Goal: Information Seeking & Learning: Learn about a topic

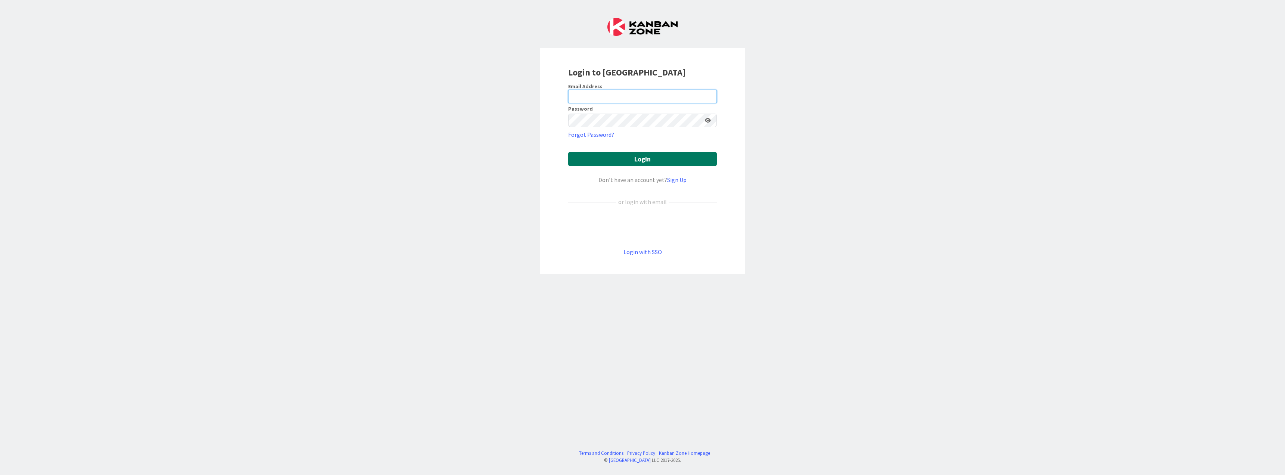
type input "[PERSON_NAME][EMAIL_ADDRESS][DOMAIN_NAME]"
click at [644, 159] on button "Login" at bounding box center [642, 159] width 149 height 15
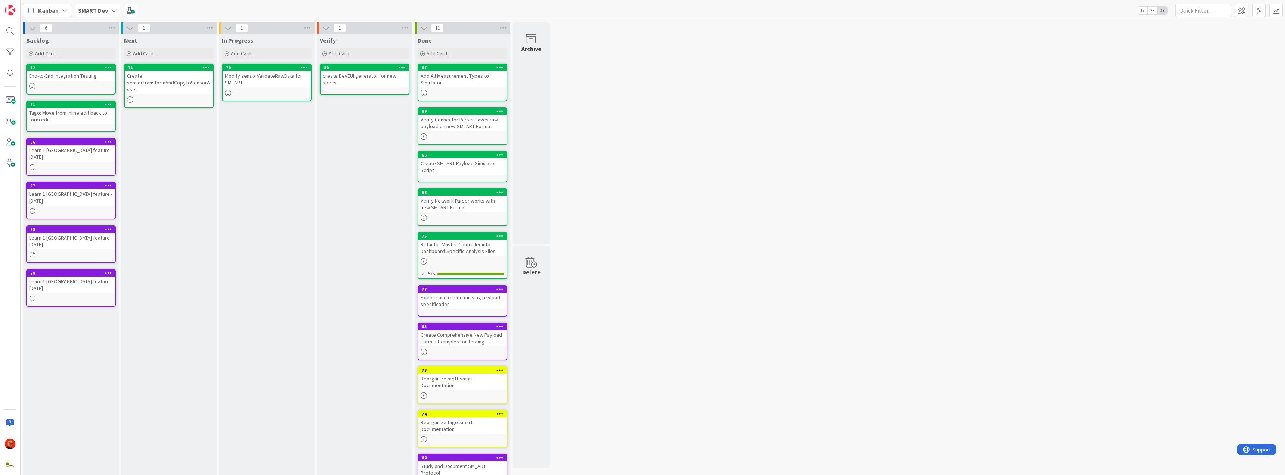
click at [93, 7] on b "SMART Dev" at bounding box center [93, 10] width 30 height 7
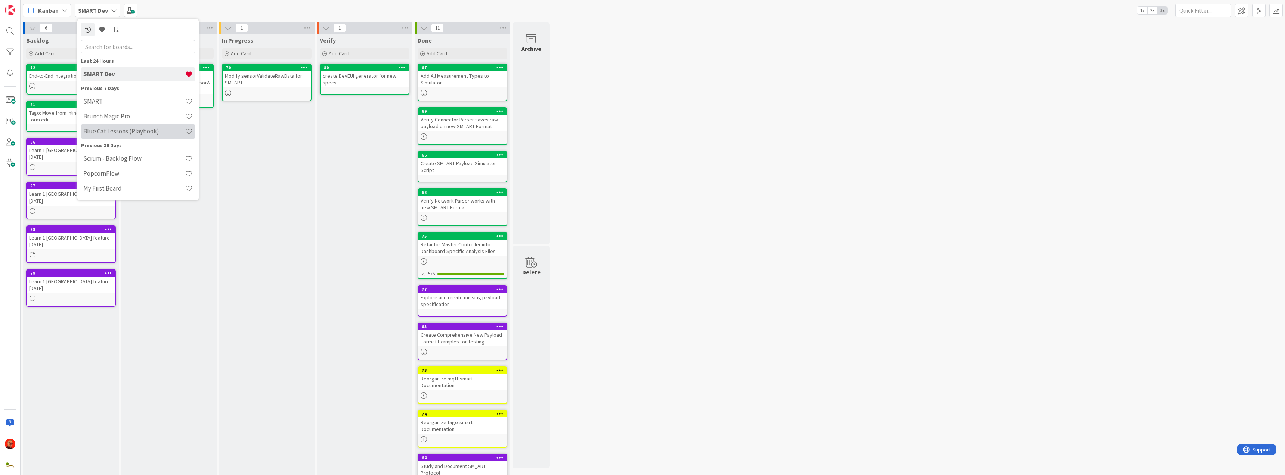
click at [123, 128] on h4 "Blue Cat Lessons (Playbook)" at bounding box center [134, 130] width 102 height 7
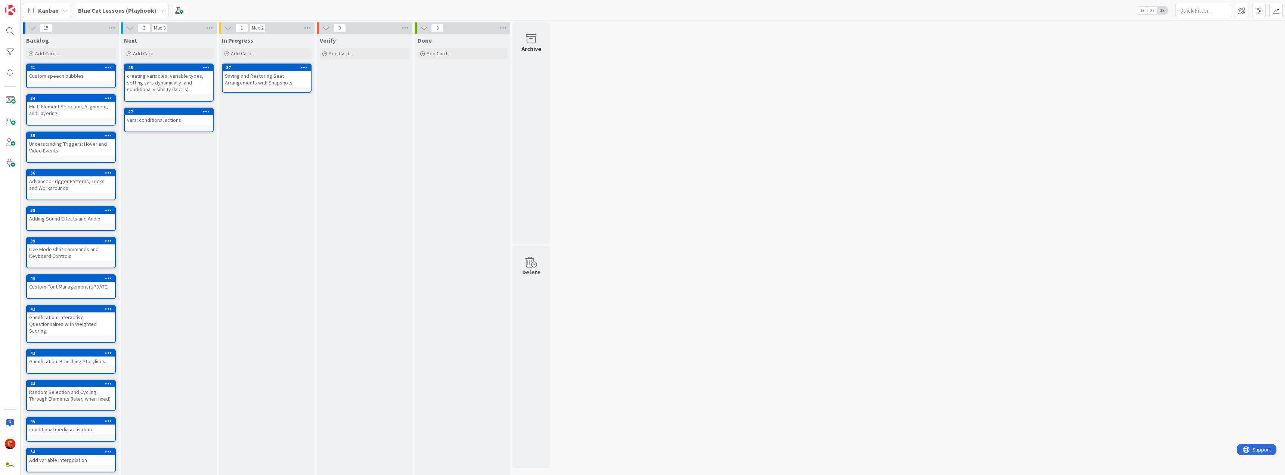
click at [255, 81] on div "Saving and Restoring Seat Arrangements with Snapshots" at bounding box center [267, 79] width 88 height 16
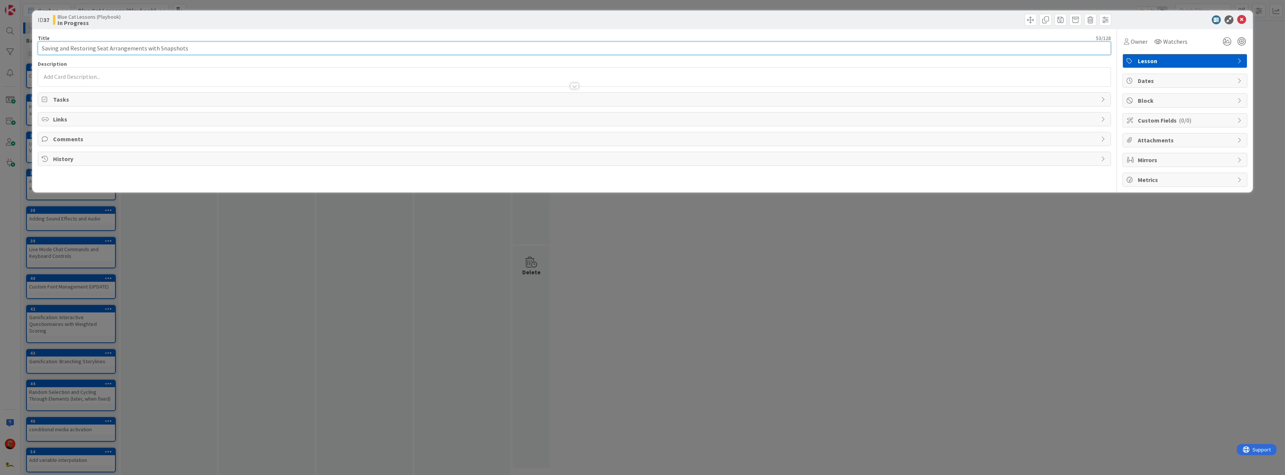
drag, startPoint x: 195, startPoint y: 48, endPoint x: -25, endPoint y: 34, distance: 220.1
click at [0, 34] on html "Kanban Blue Cat Lessons (Playbook) 1x 2x 3x 15 Backlog Add Card... 41 Custom sp…" at bounding box center [642, 237] width 1285 height 475
click at [1241, 19] on icon at bounding box center [1241, 19] width 9 height 9
